Goal: Information Seeking & Learning: Learn about a topic

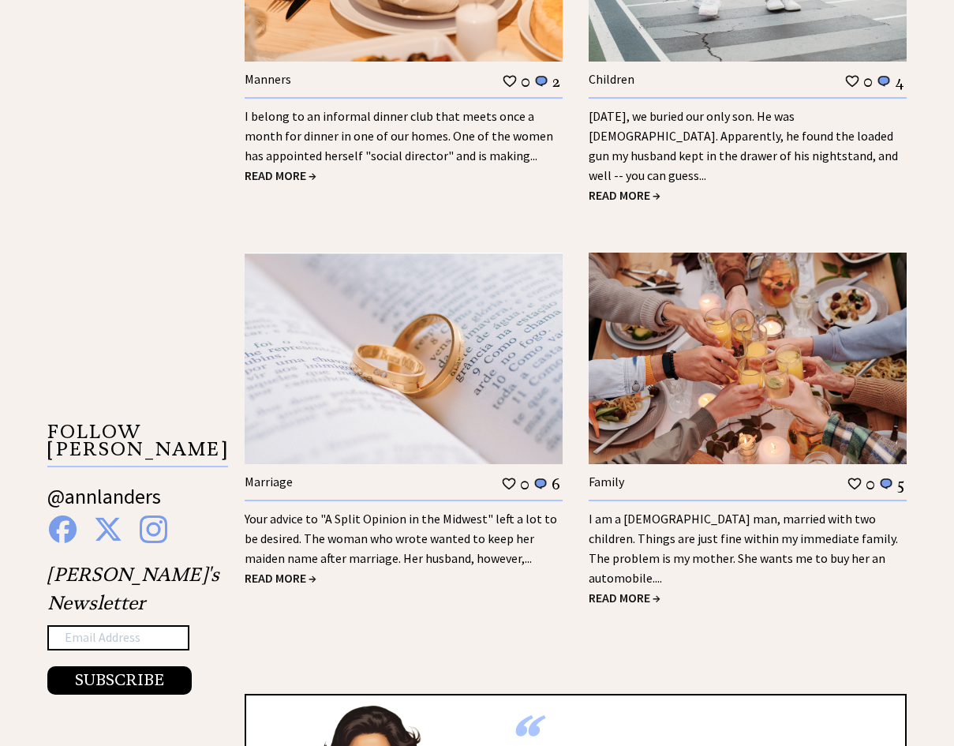
scroll to position [2244, 0]
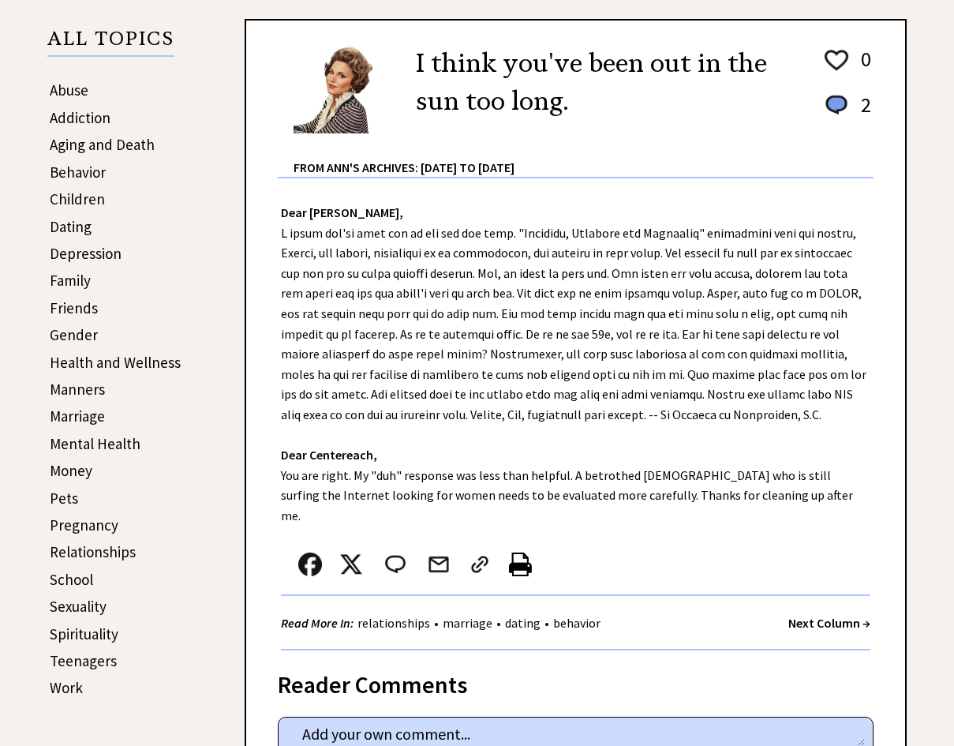
scroll to position [307, 0]
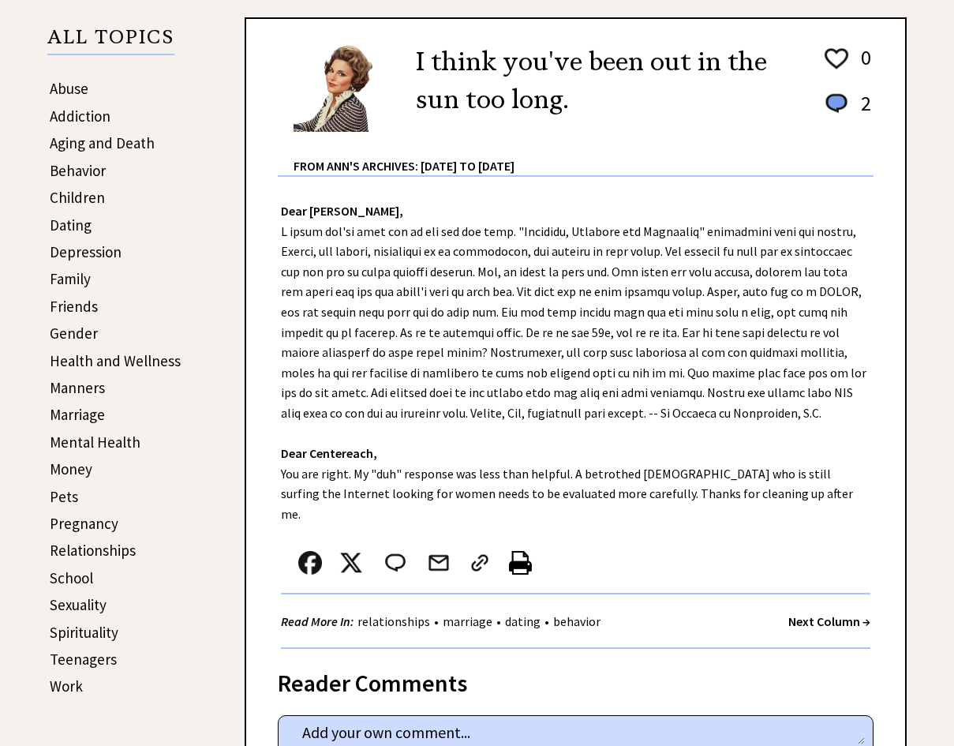
click at [75, 252] on link "Depression" at bounding box center [86, 251] width 72 height 19
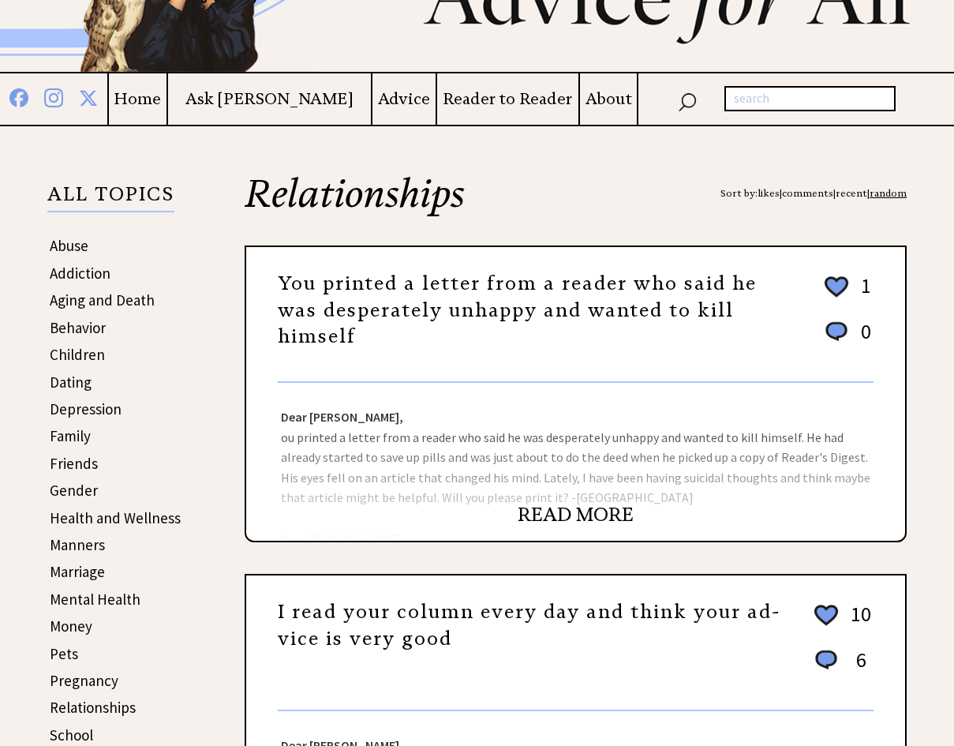
scroll to position [158, 0]
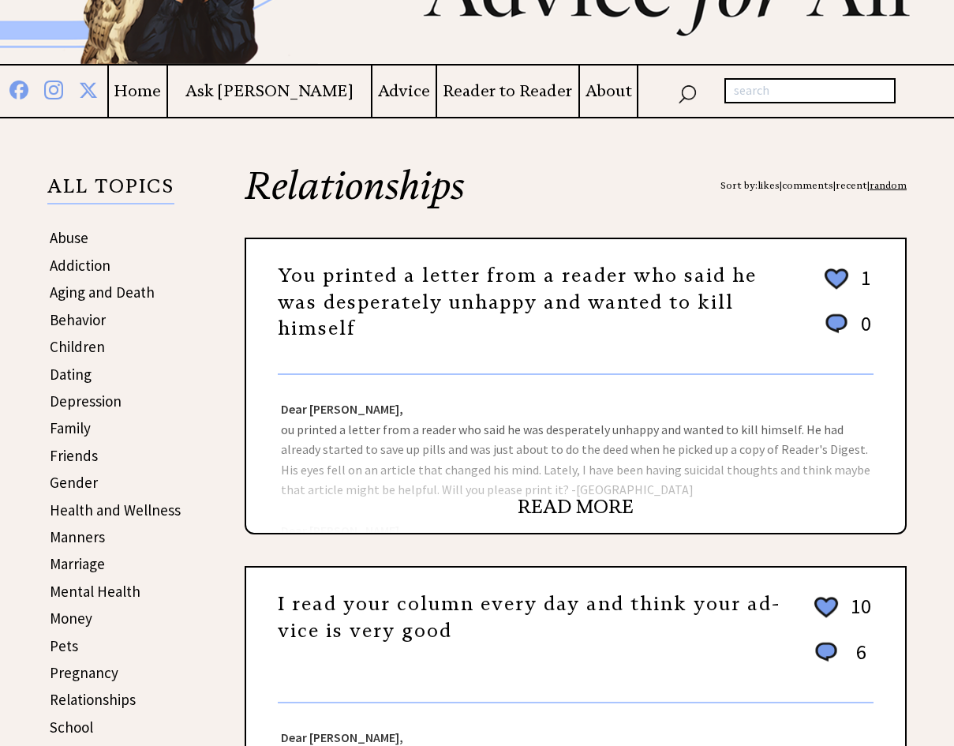
click at [567, 509] on link "READ MORE" at bounding box center [576, 507] width 116 height 24
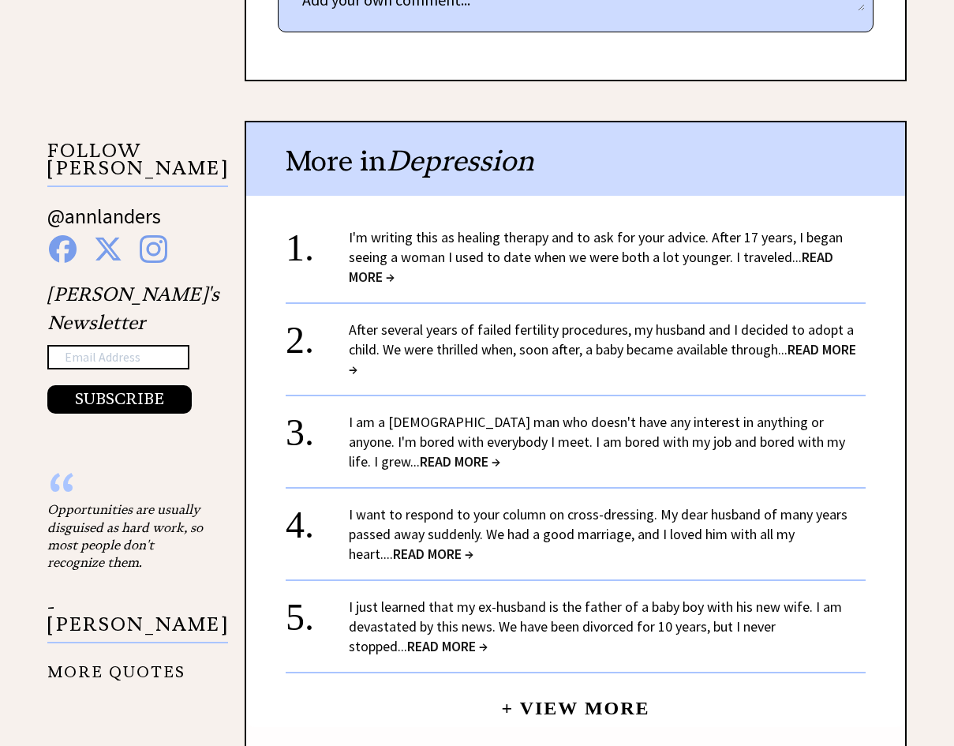
scroll to position [1455, 0]
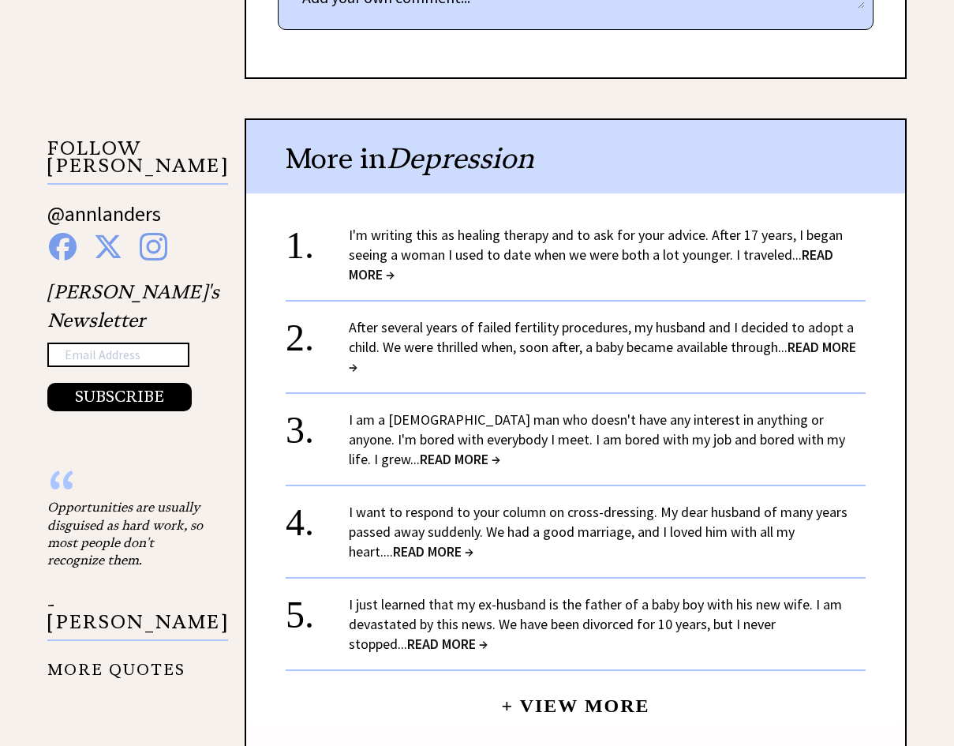
click at [384, 410] on link "I am a 60-year-old man who doesn't have any interest in anything or anyone. I'm…" at bounding box center [597, 439] width 496 height 58
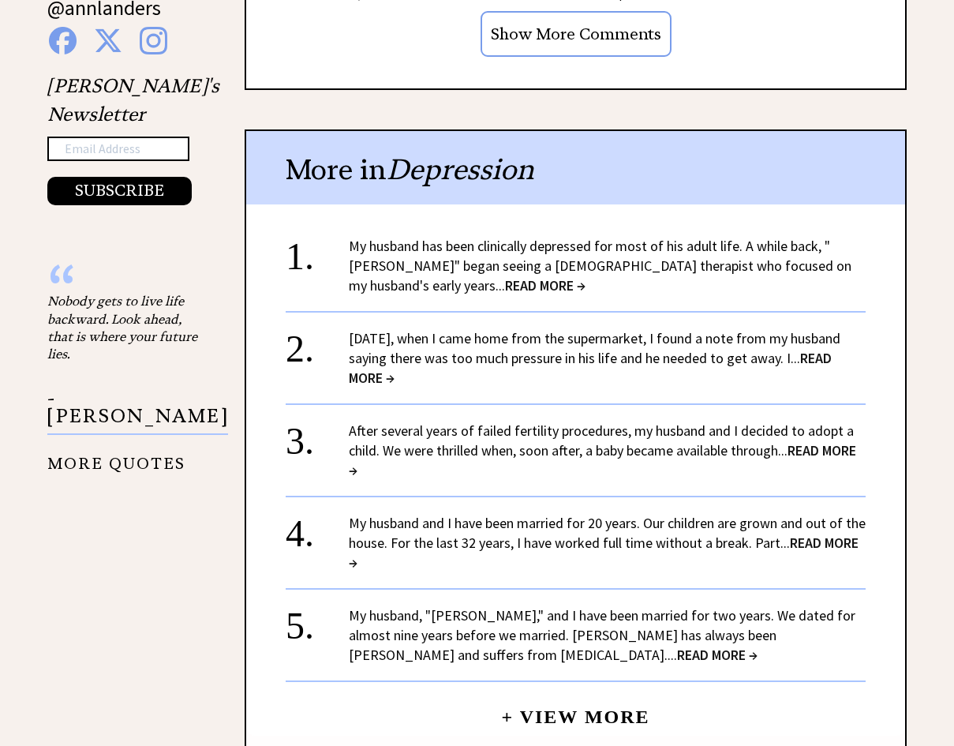
scroll to position [1779, 0]
click at [801, 513] on div "My husband and I have been married for 20 years. Our children are grown and out…" at bounding box center [607, 542] width 517 height 59
click at [804, 533] on span "READ MORE →" at bounding box center [604, 552] width 510 height 38
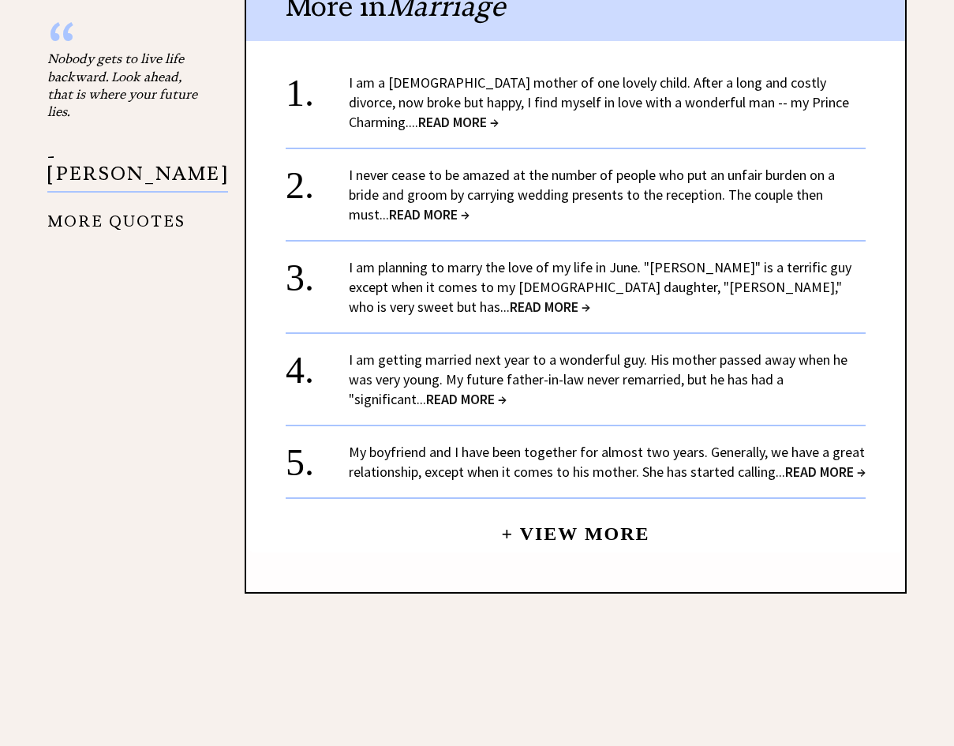
scroll to position [1748, 0]
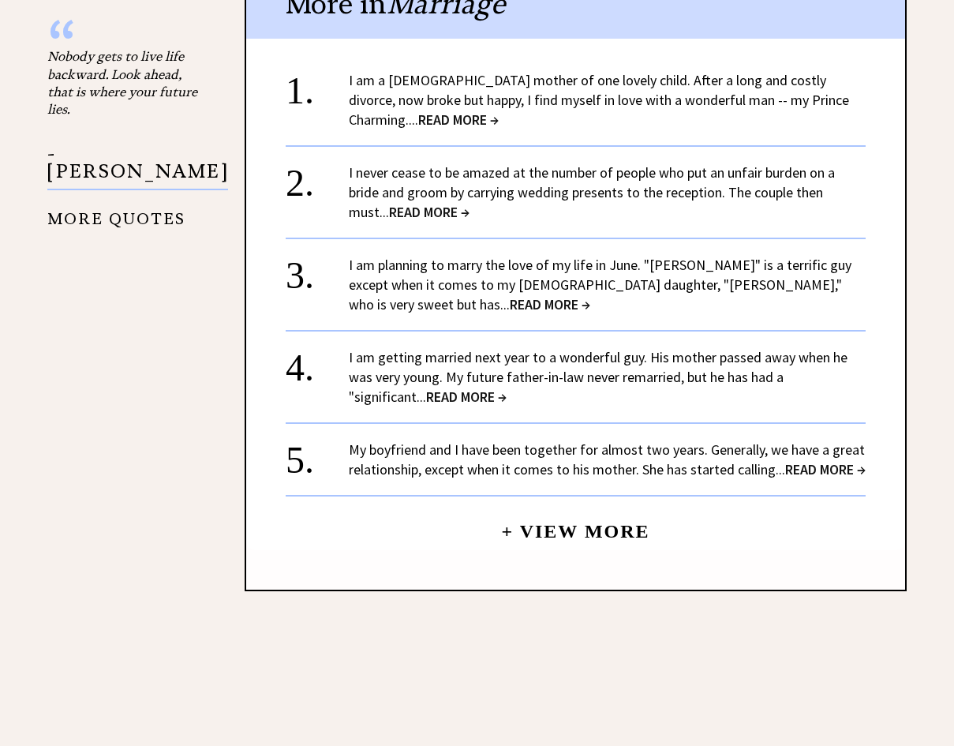
click at [743, 440] on link "My boyfriend and I have been together for almost two years. Generally, we have …" at bounding box center [607, 459] width 517 height 38
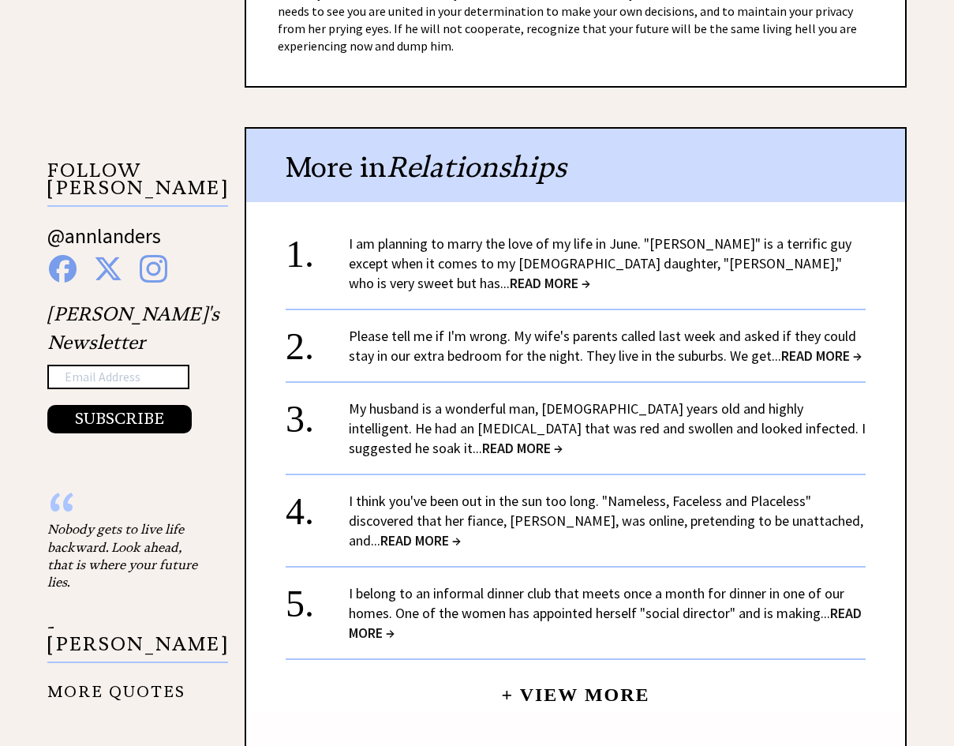
scroll to position [1434, 0]
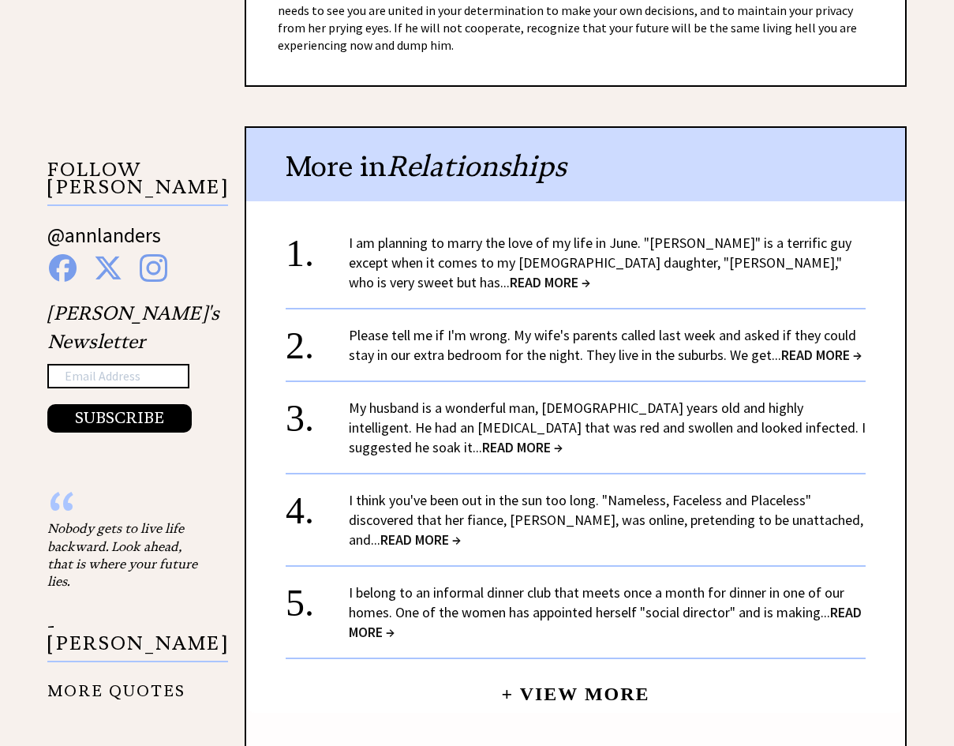
click at [731, 398] on link "My husband is a wonderful man, 56 years old and highly intelligent. He had an i…" at bounding box center [607, 427] width 517 height 58
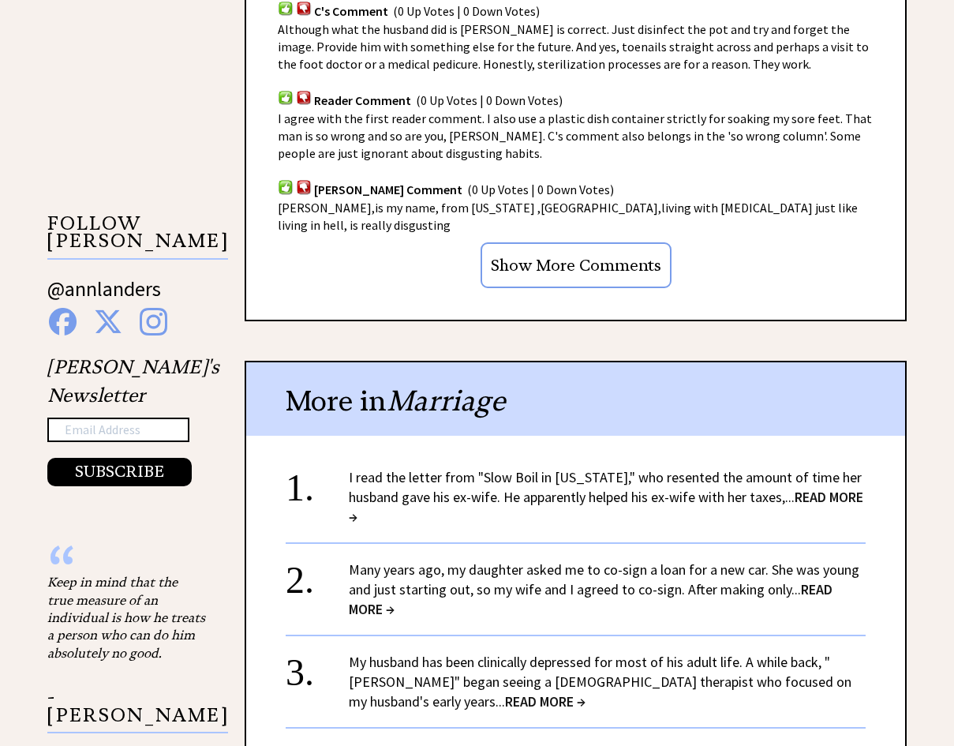
scroll to position [1381, 0]
click at [638, 250] on input "Show More Comments" at bounding box center [576, 264] width 191 height 46
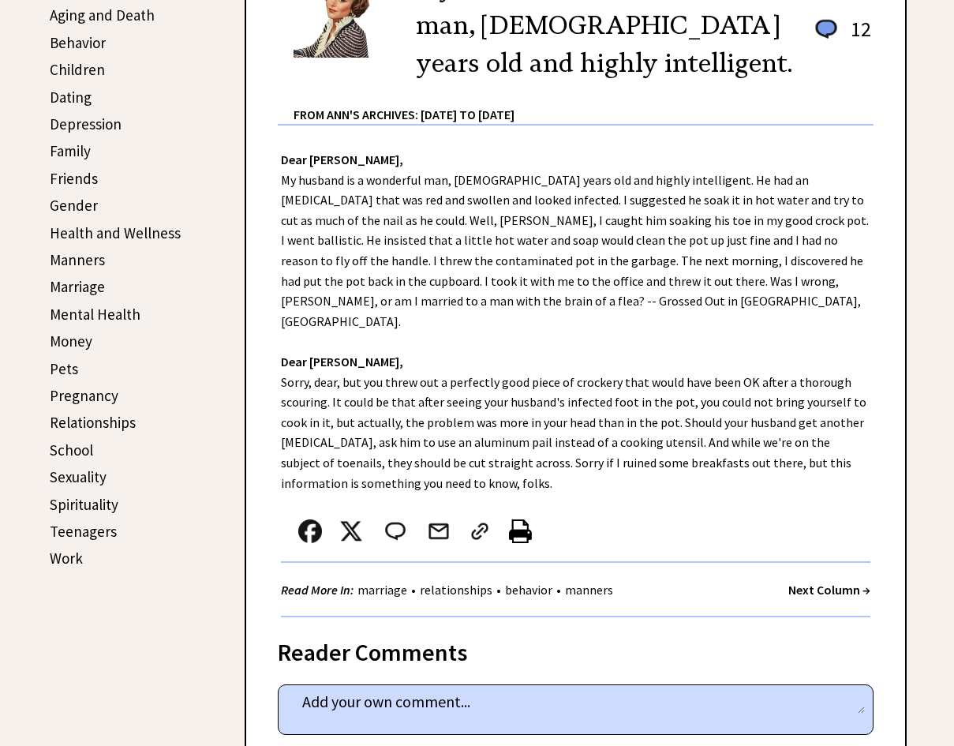
scroll to position [395, 0]
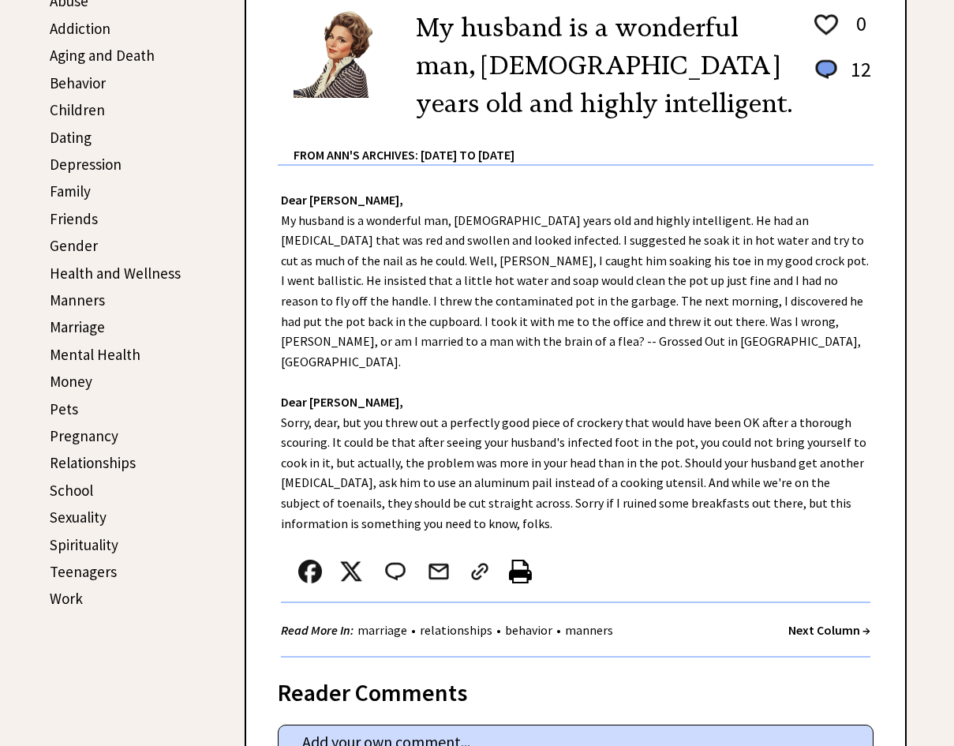
click at [88, 352] on link "Mental Health" at bounding box center [95, 354] width 91 height 19
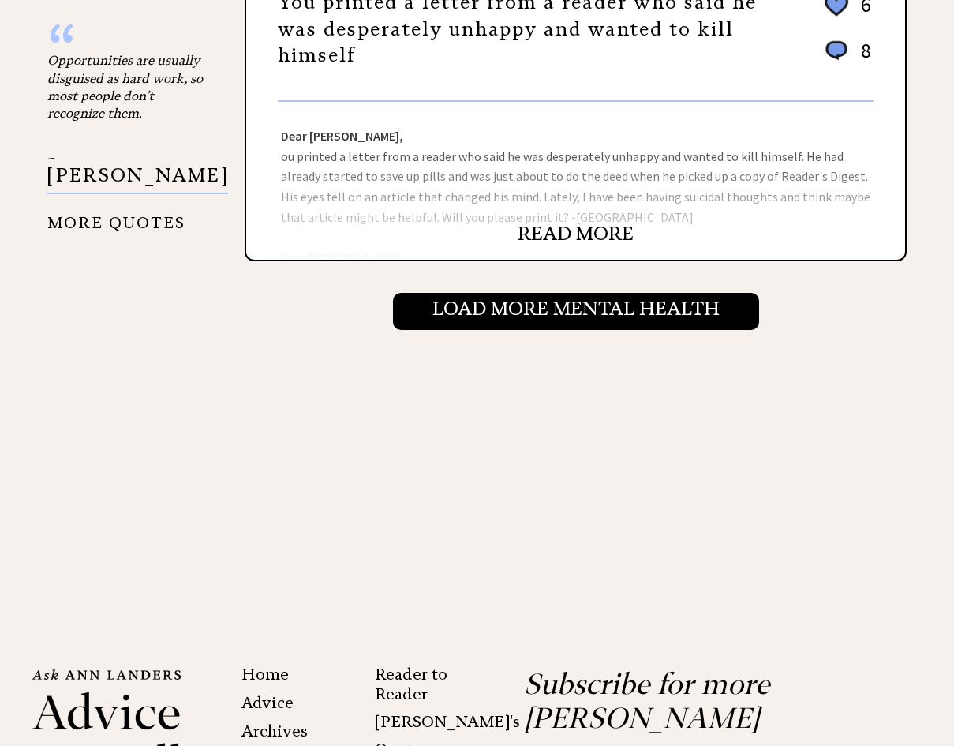
scroll to position [1744, 0]
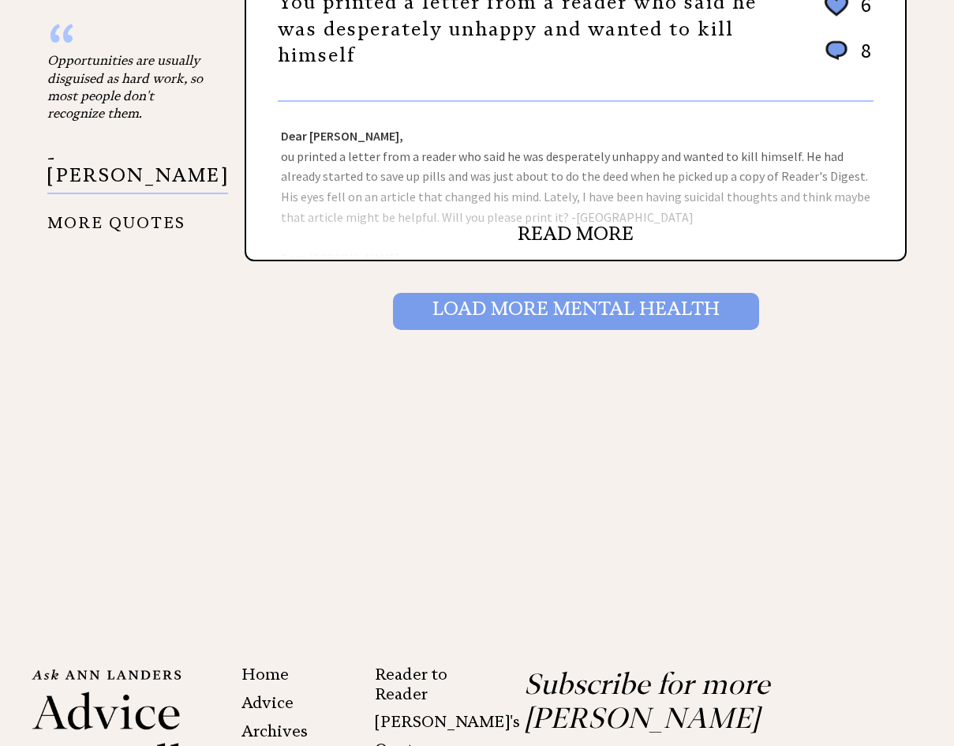
click at [443, 297] on input "Load More Mental health" at bounding box center [576, 311] width 366 height 36
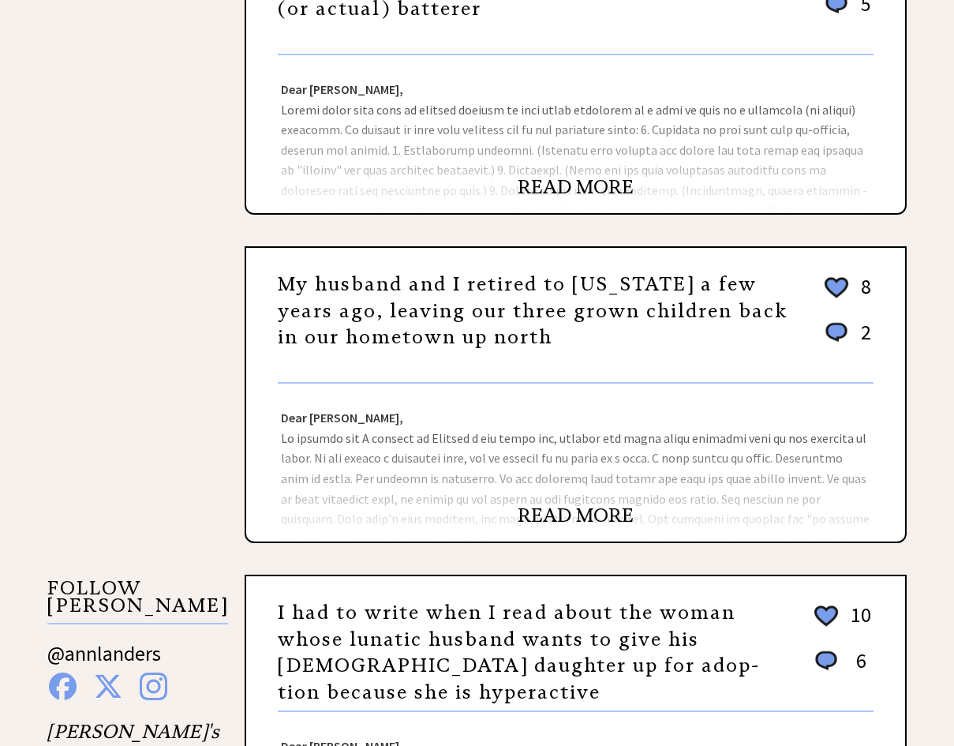
scroll to position [1134, 0]
click at [562, 520] on link "READ MORE" at bounding box center [576, 515] width 116 height 24
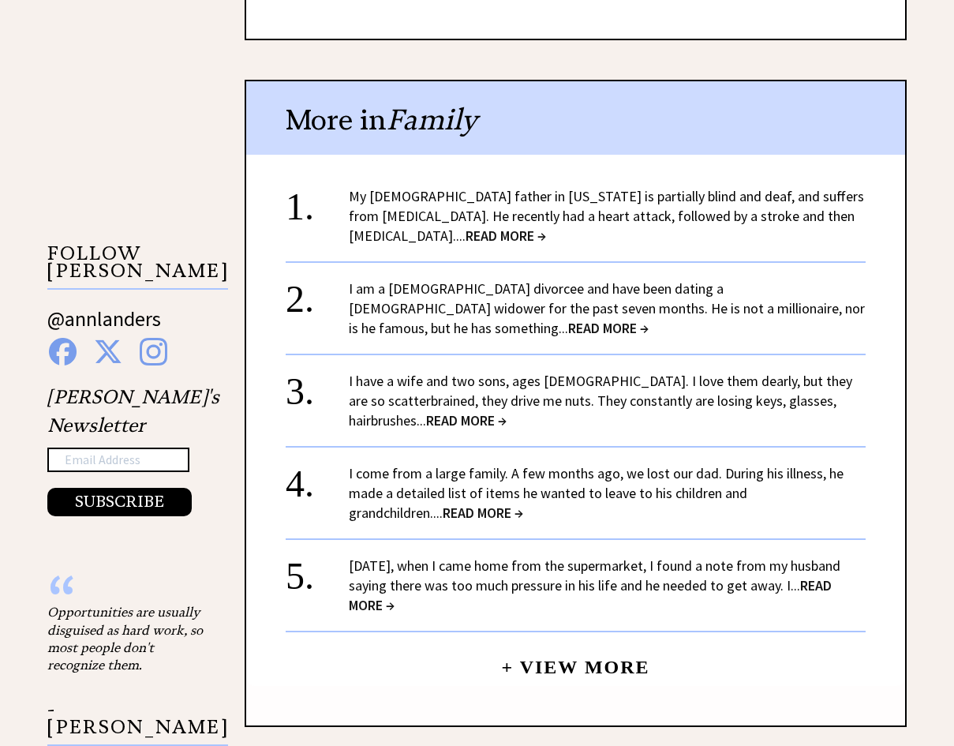
scroll to position [1350, 0]
click at [412, 279] on link "I am a 24-year-old divorcee and have been dating a 63-year-old widower for the …" at bounding box center [607, 308] width 516 height 58
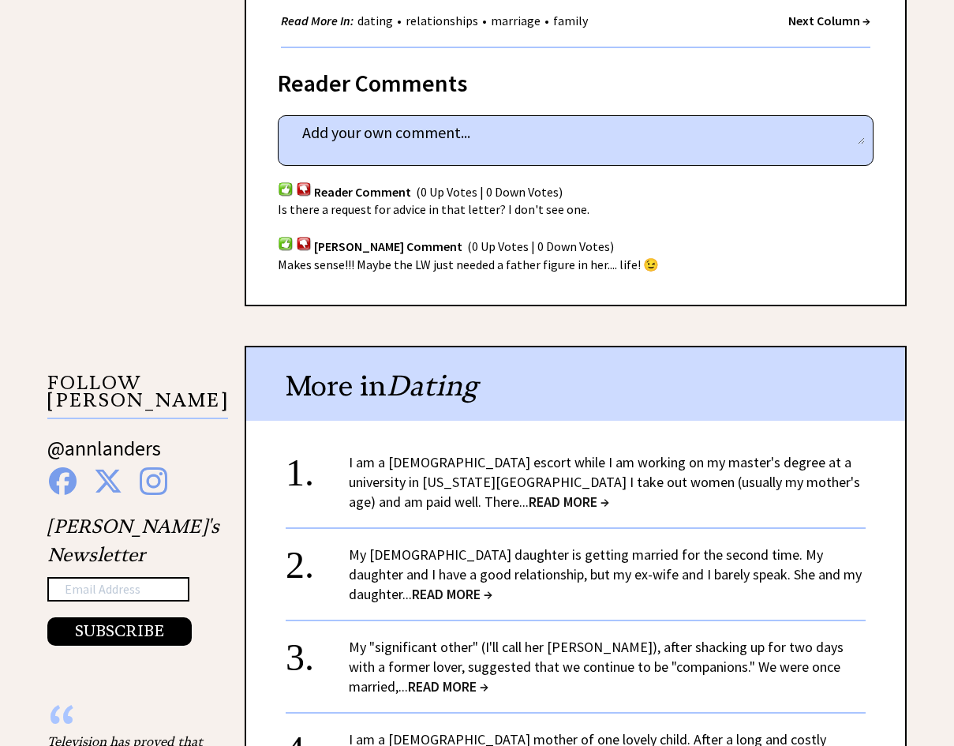
scroll to position [1257, 0]
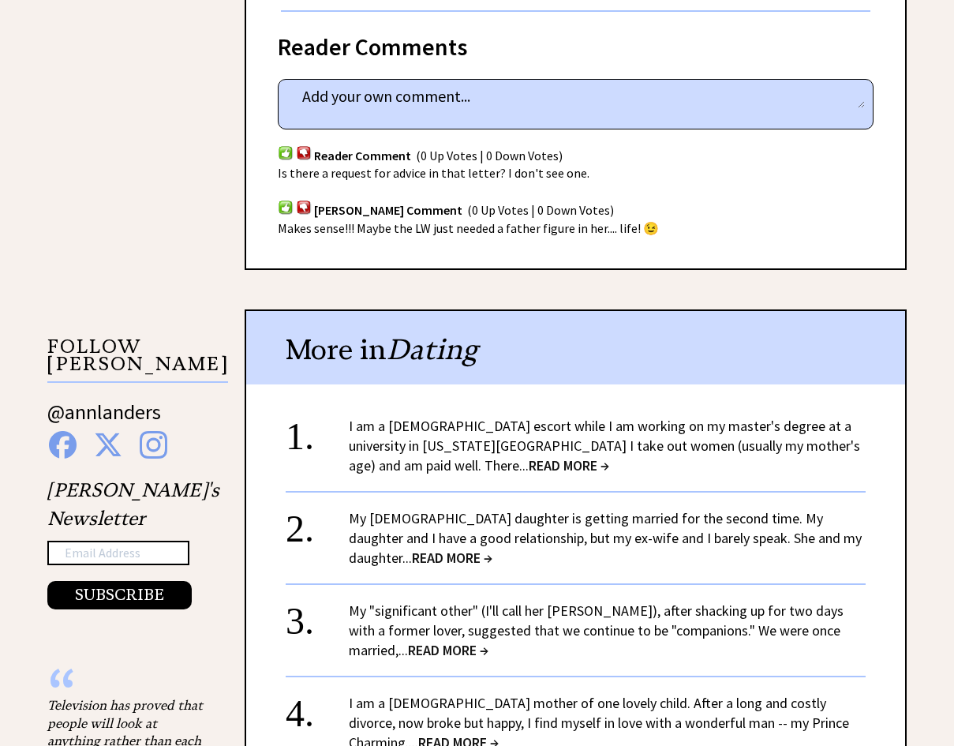
click at [458, 416] on div "I am a [DEMOGRAPHIC_DATA] escort while I am working on my master's degree at a …" at bounding box center [607, 445] width 517 height 59
click at [492, 417] on link "I am a [DEMOGRAPHIC_DATA] escort while I am working on my master's degree at a …" at bounding box center [604, 446] width 511 height 58
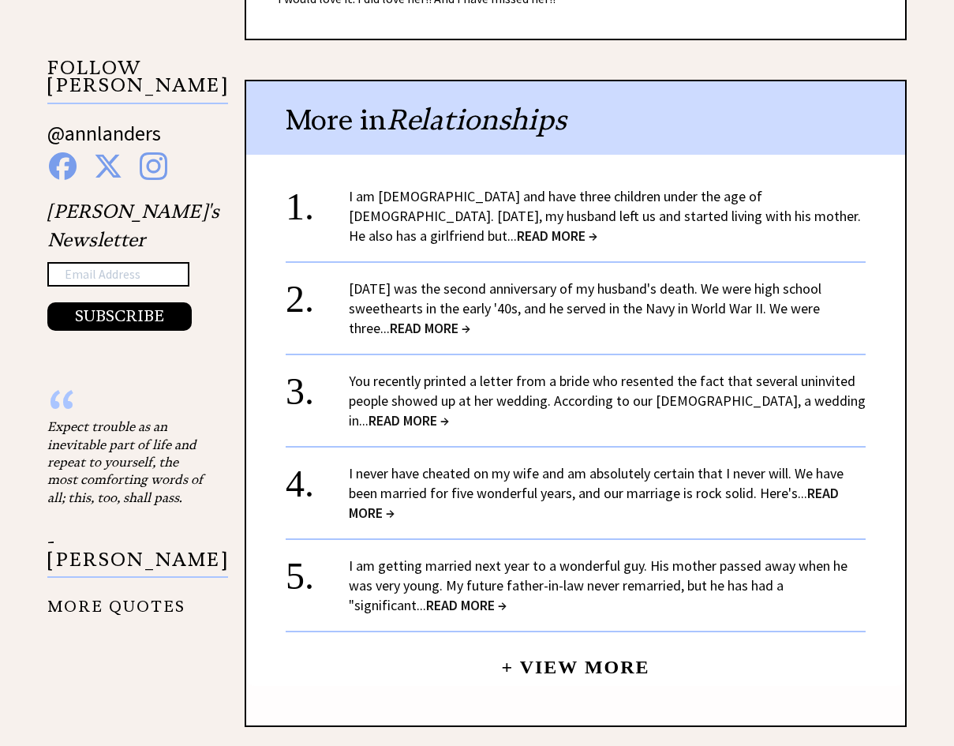
scroll to position [1536, 0]
click at [577, 643] on link "+ View More" at bounding box center [575, 660] width 148 height 34
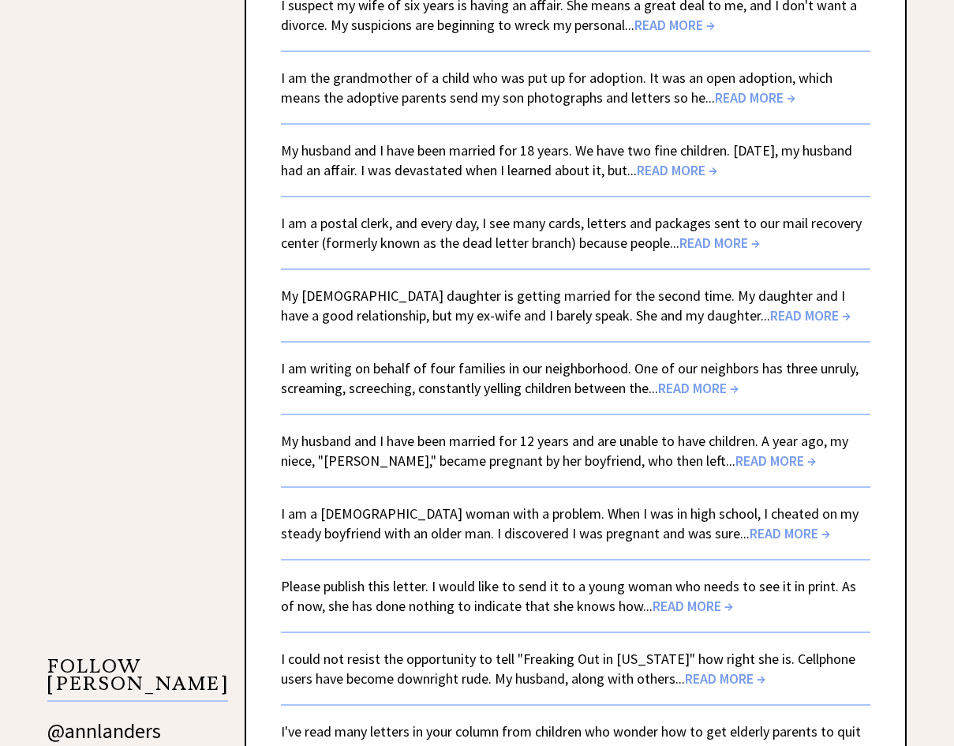
scroll to position [2010, 0]
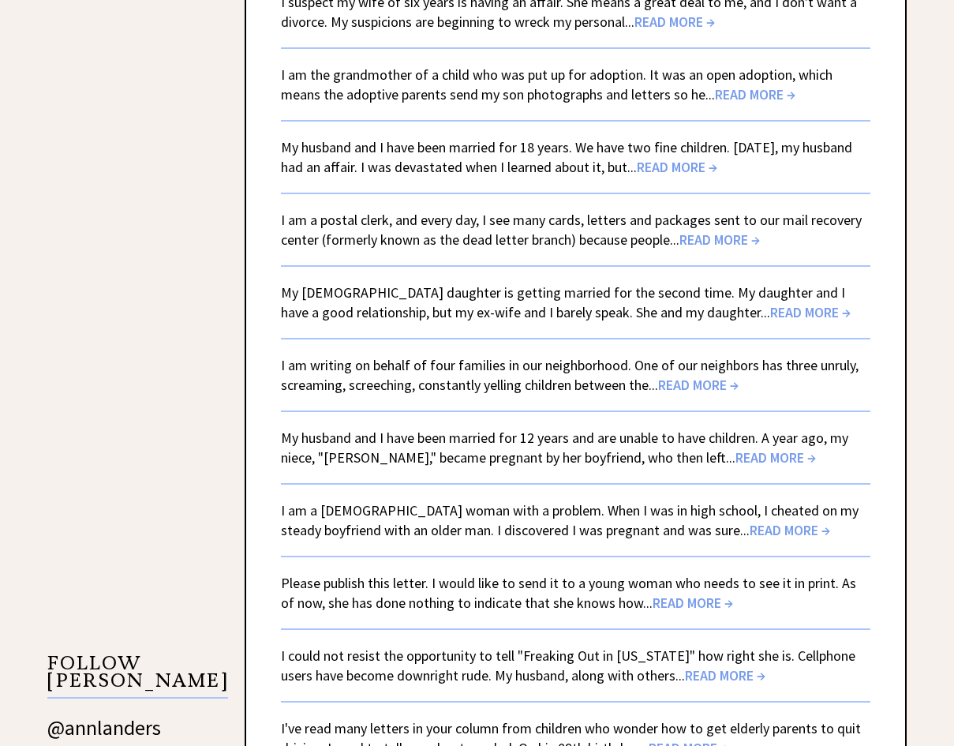
click at [511, 428] on link "My husband and I have been married for 12 years and are unable to have children…" at bounding box center [564, 447] width 567 height 38
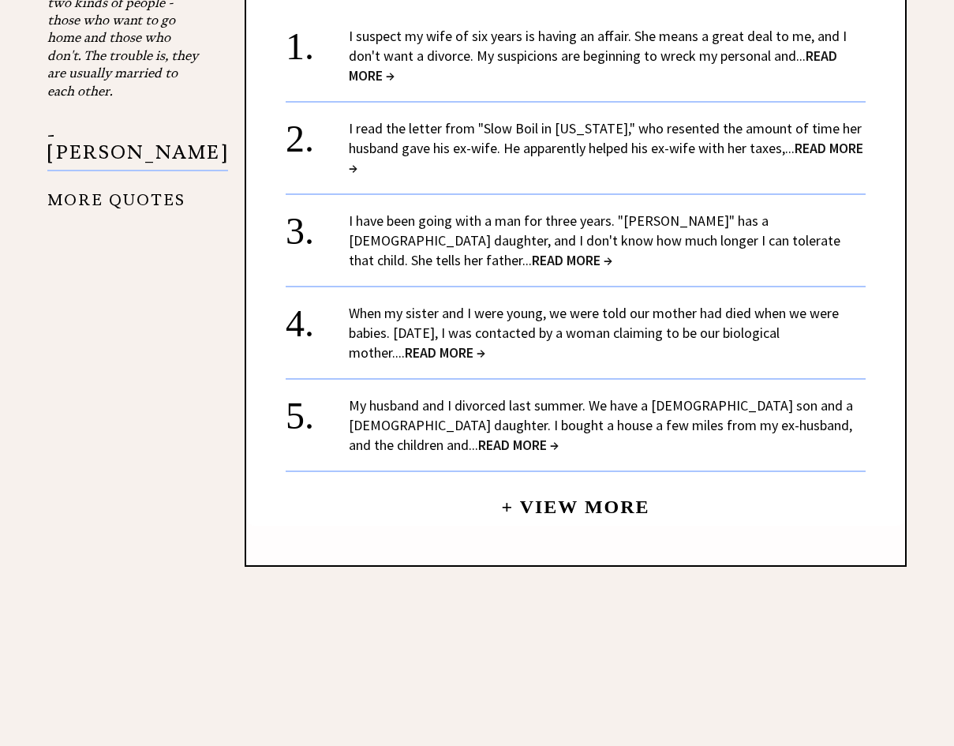
scroll to position [1977, 0]
click at [498, 304] on link "When my sister and I were young, we were told our mother had died when we were …" at bounding box center [594, 333] width 490 height 58
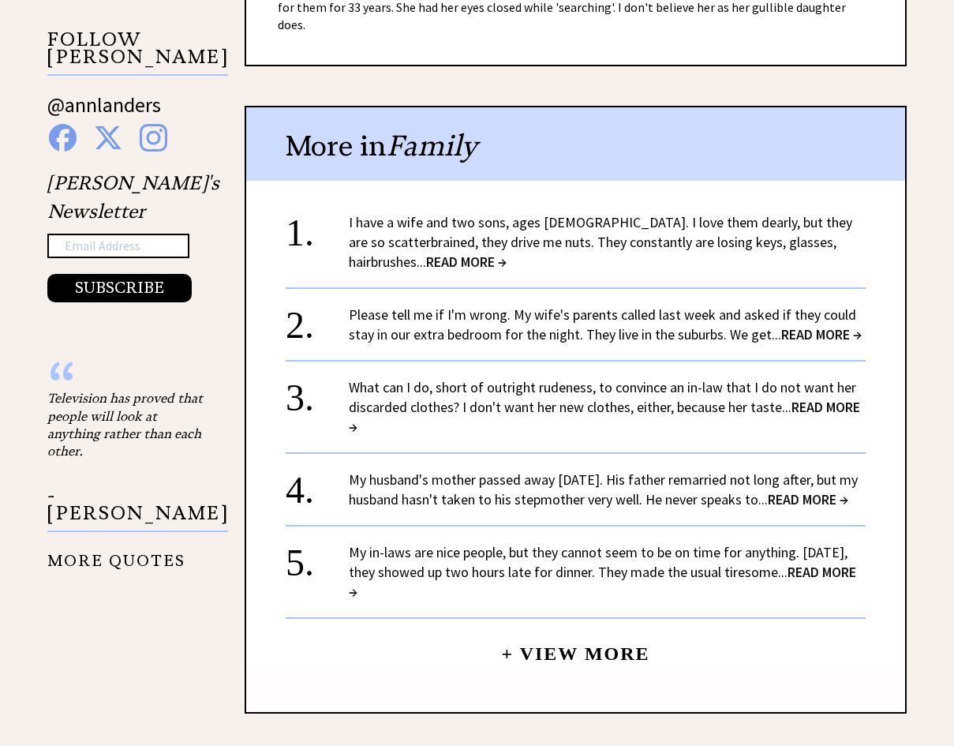
scroll to position [1566, 0]
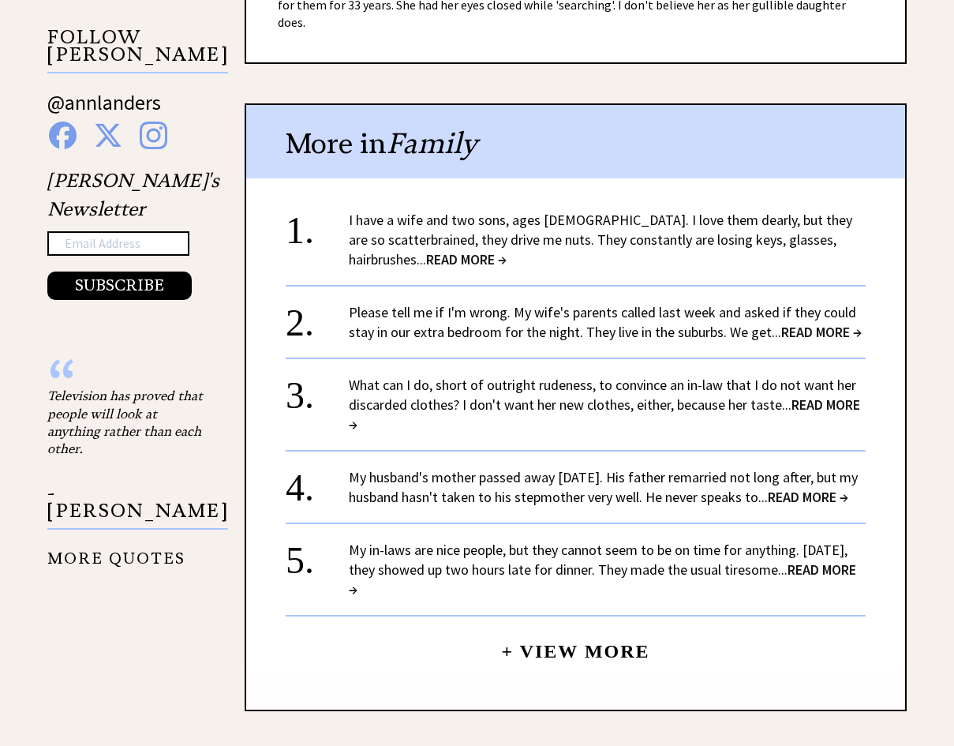
click at [559, 468] on link "My husband's mother passed away four years ago. His father remarried not long a…" at bounding box center [603, 487] width 509 height 38
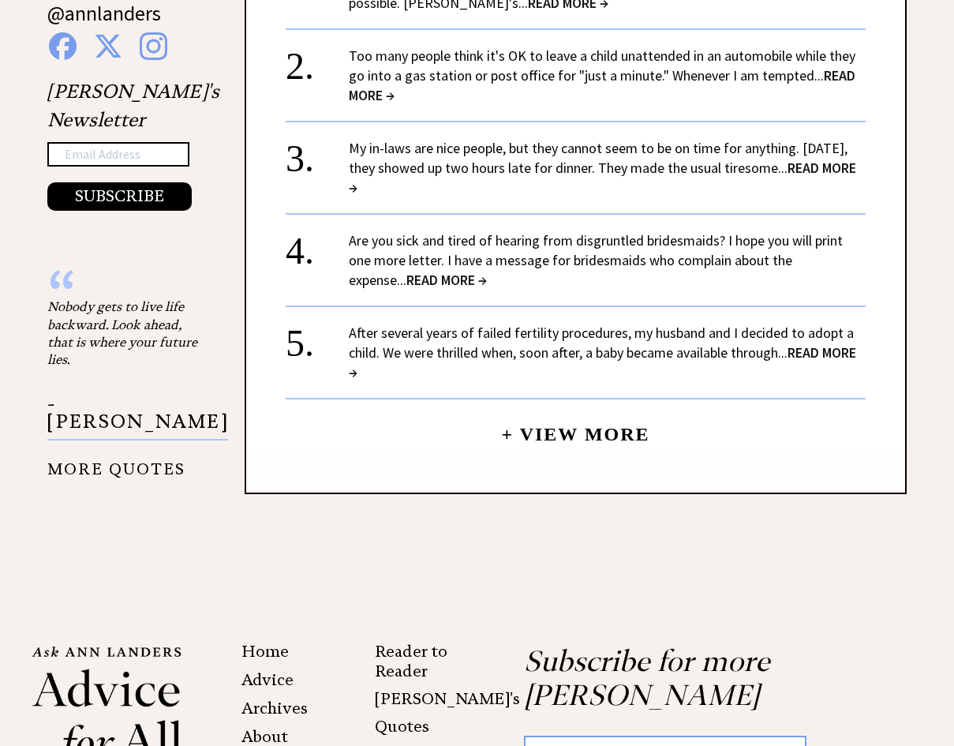
scroll to position [1659, 0]
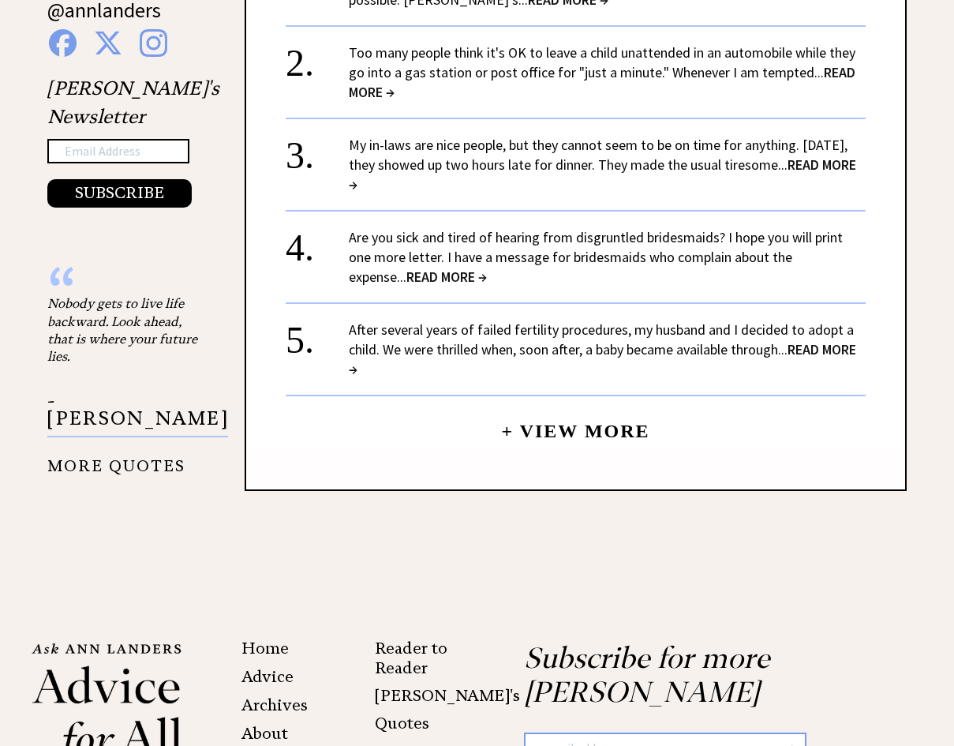
click at [542, 415] on link "+ View More" at bounding box center [575, 424] width 148 height 34
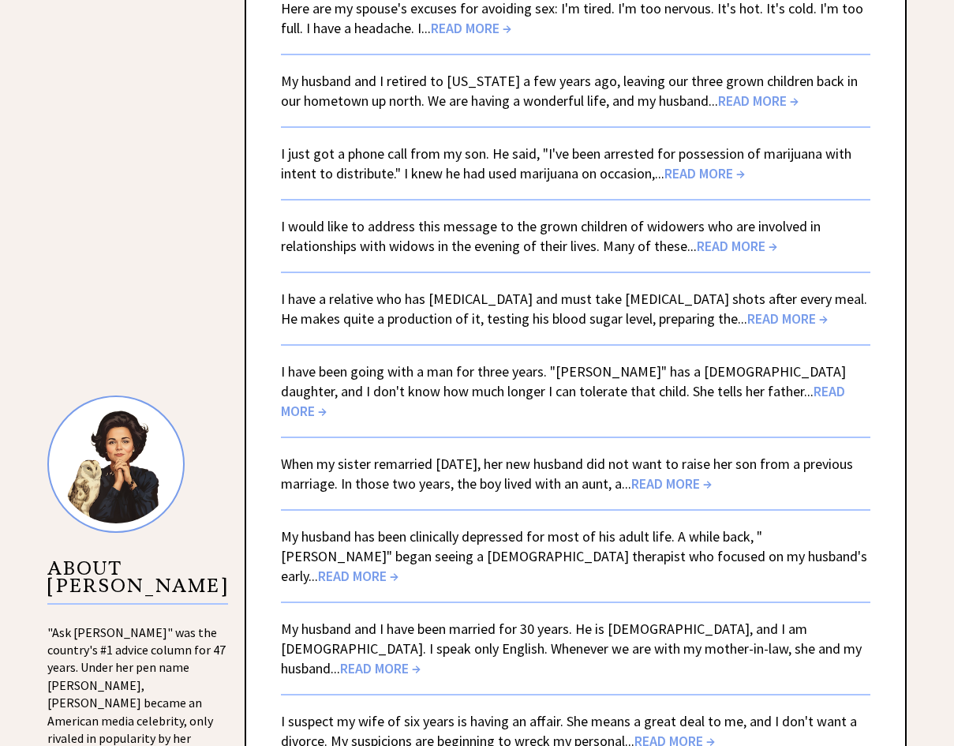
scroll to position [1293, 0]
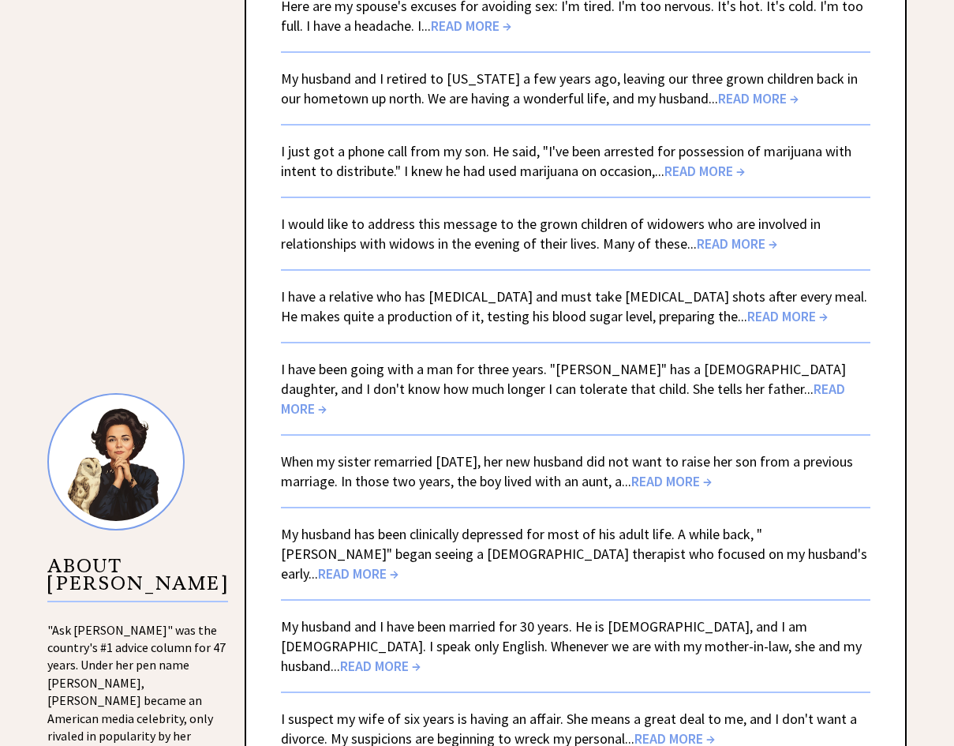
click at [542, 452] on link "When my sister remarried [DATE], her new husband did not want to raise her son …" at bounding box center [567, 471] width 572 height 38
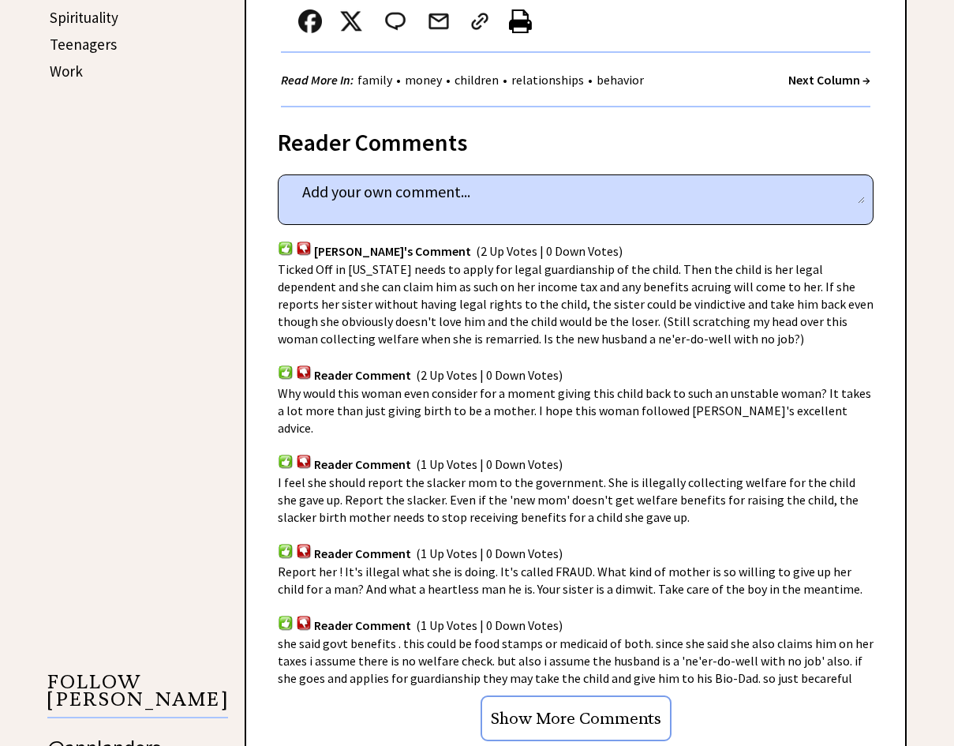
scroll to position [923, 0]
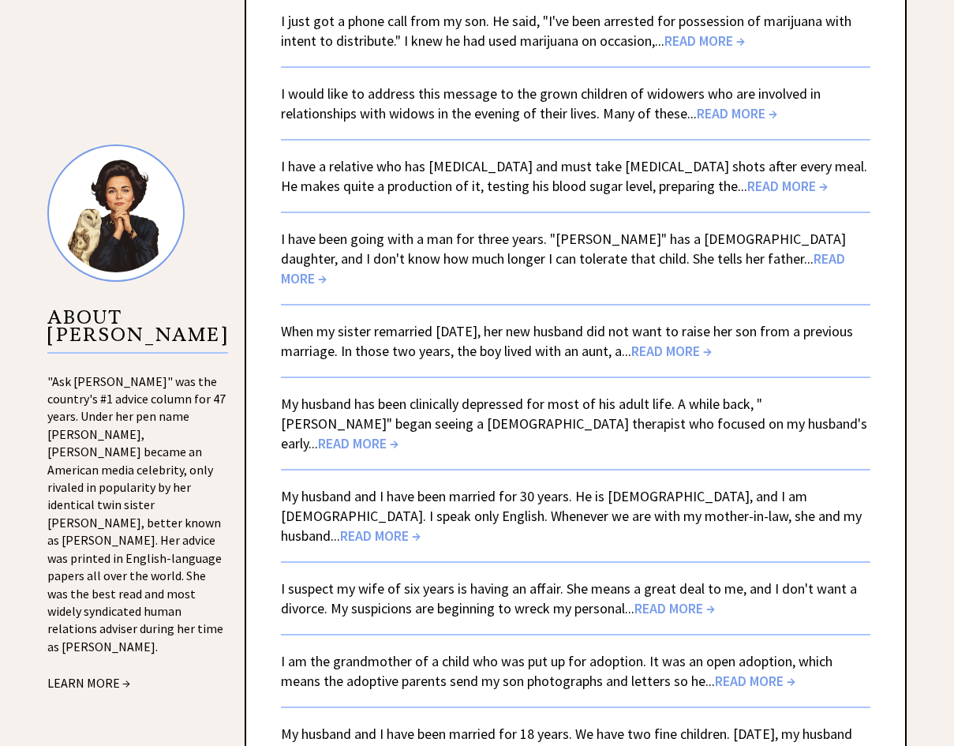
scroll to position [1421, 0]
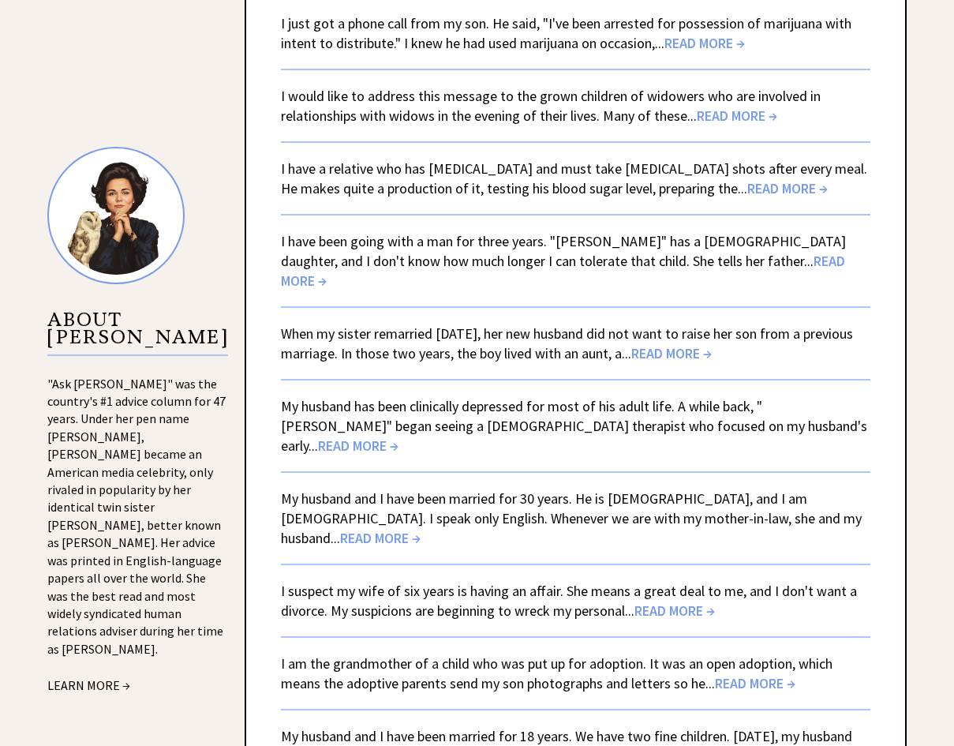
click at [348, 397] on link "My husband has been clinically depressed for most of his adult life. A while ba…" at bounding box center [574, 426] width 586 height 58
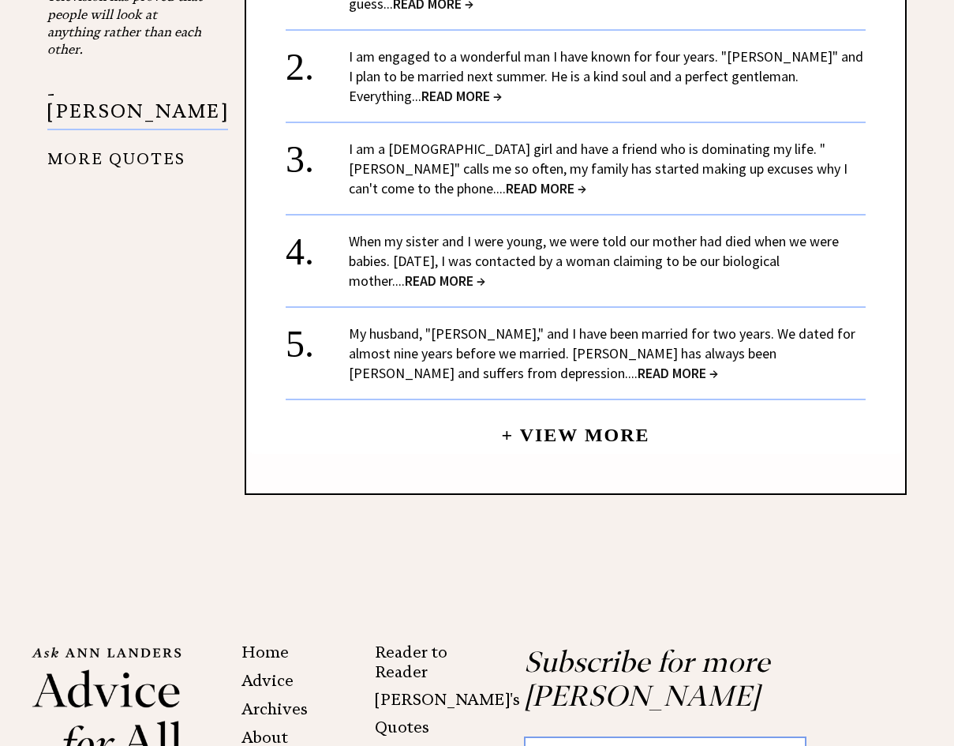
scroll to position [1971, 0]
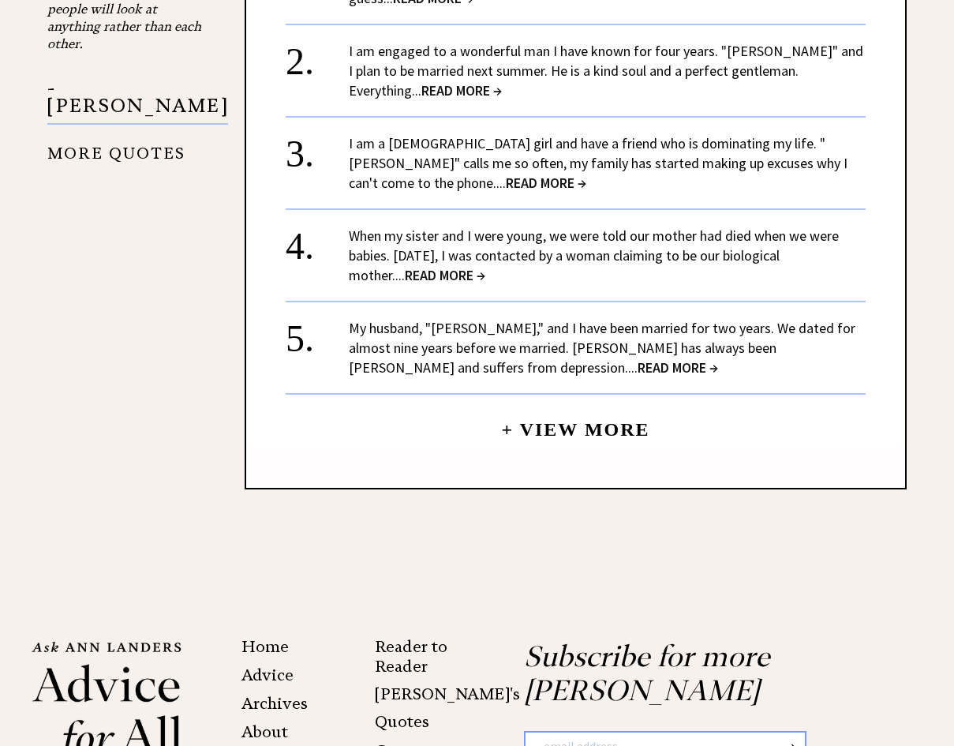
click at [404, 327] on link "My husband, "Jim," and I have been married for two years. We dated for almost n…" at bounding box center [602, 348] width 507 height 58
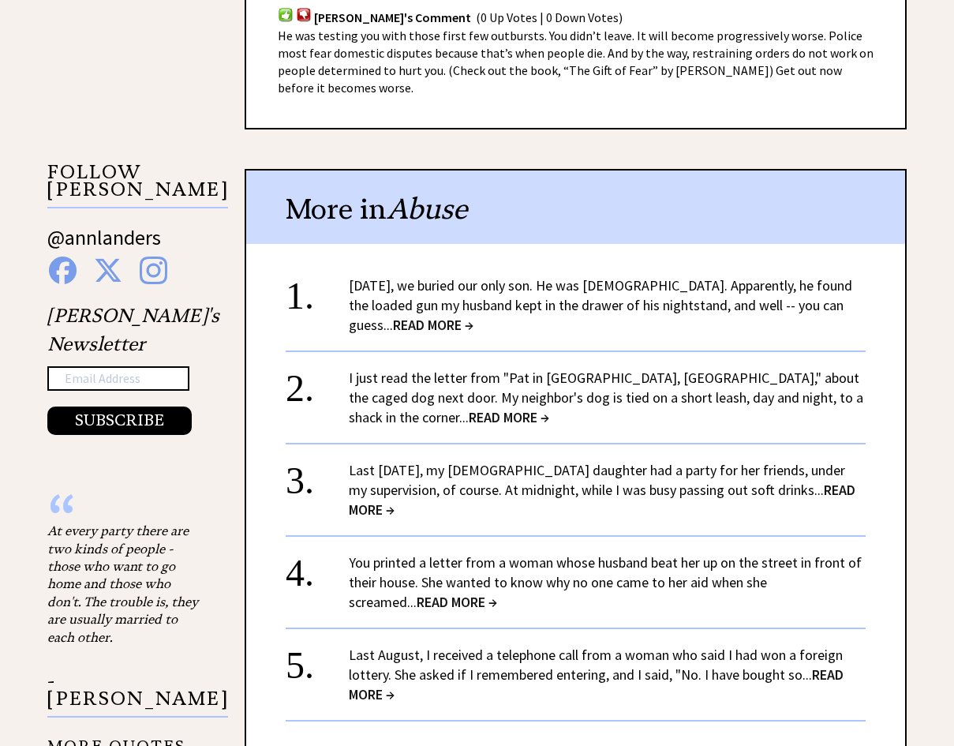
scroll to position [1532, 0]
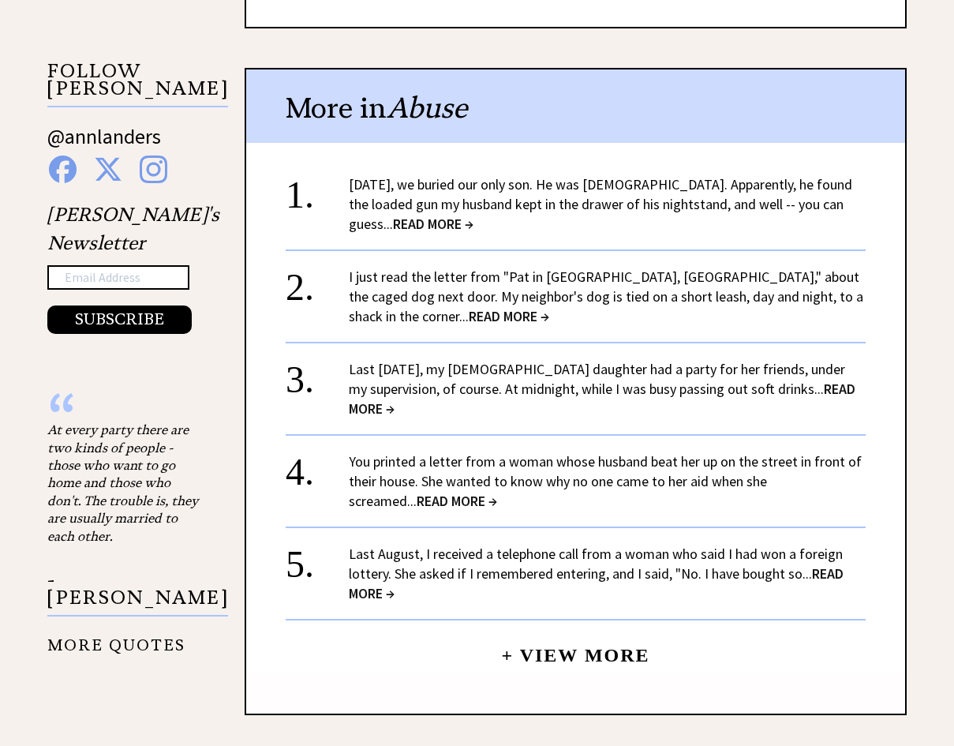
click at [461, 175] on link "Yesterday, we buried our only son. He was 9 years old. Apparently, he found the…" at bounding box center [600, 204] width 503 height 58
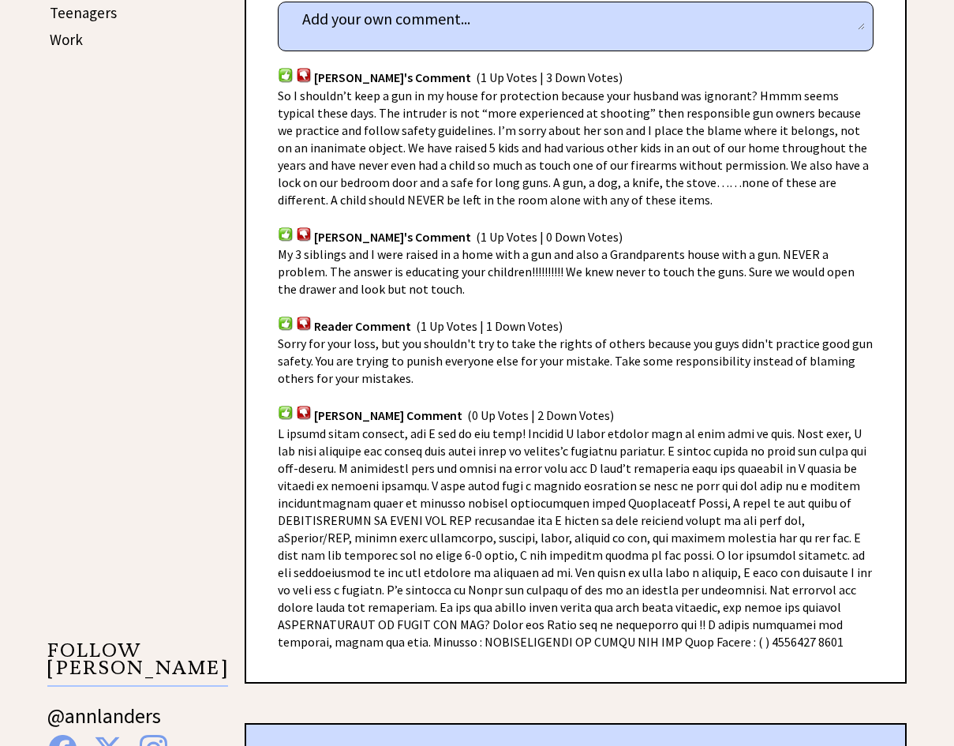
scroll to position [954, 0]
